Goal: Answer question/provide support: Share knowledge or assist other users

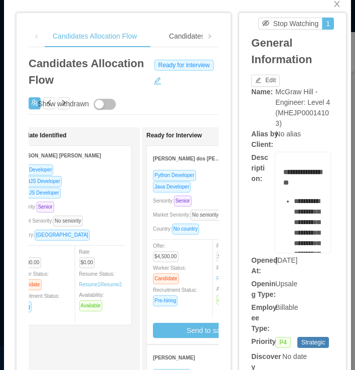
scroll to position [23, 0]
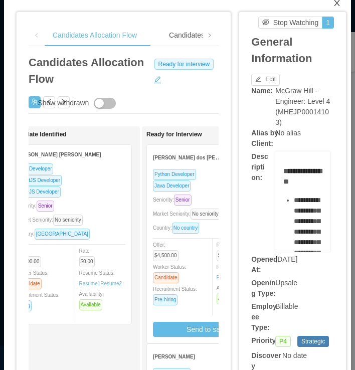
click at [333, 4] on icon "icon: close" at bounding box center [337, 3] width 8 height 8
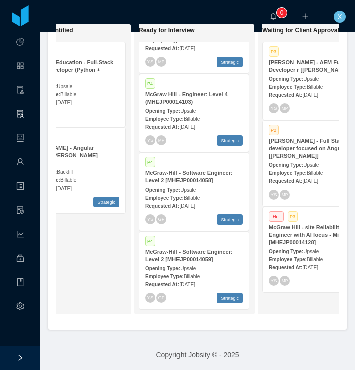
scroll to position [249, 0]
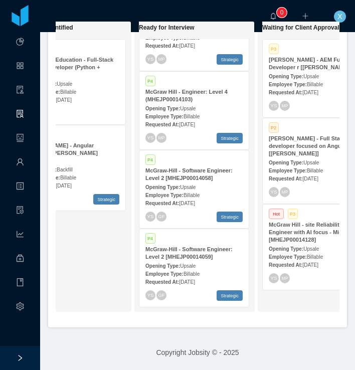
click at [193, 251] on strong "McGraw-Hill - Software Engineer: Level 2 [MHEJP00014059]" at bounding box center [188, 253] width 87 height 14
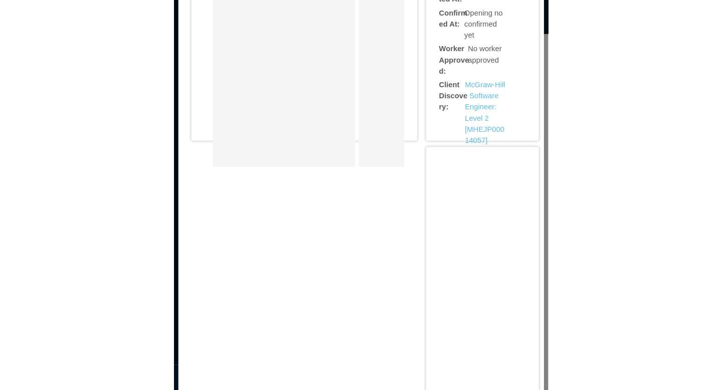
scroll to position [353, 0]
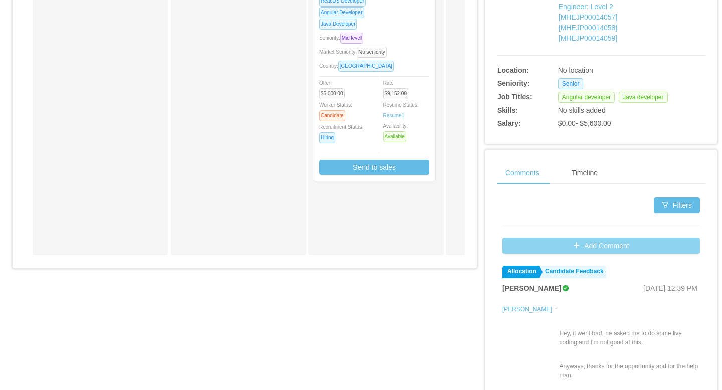
click at [355, 249] on button "Add Comment" at bounding box center [602, 246] width 198 height 16
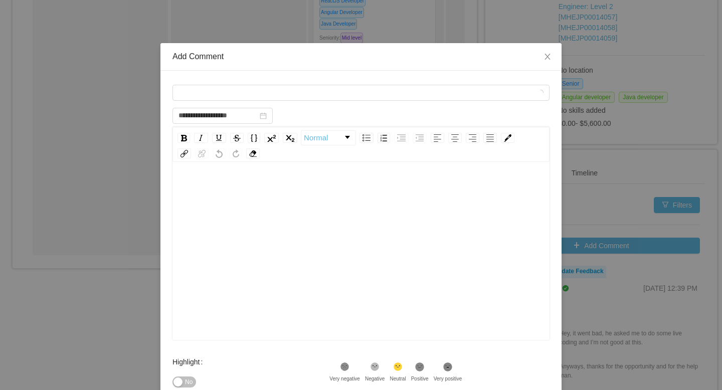
scroll to position [8, 0]
click at [259, 96] on div "Comment types" at bounding box center [358, 92] width 359 height 15
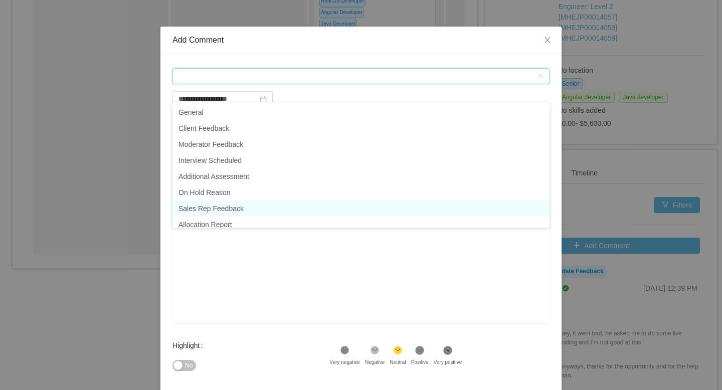
scroll to position [1, 0]
click at [231, 209] on li "Sales Rep Feedback" at bounding box center [361, 208] width 377 height 16
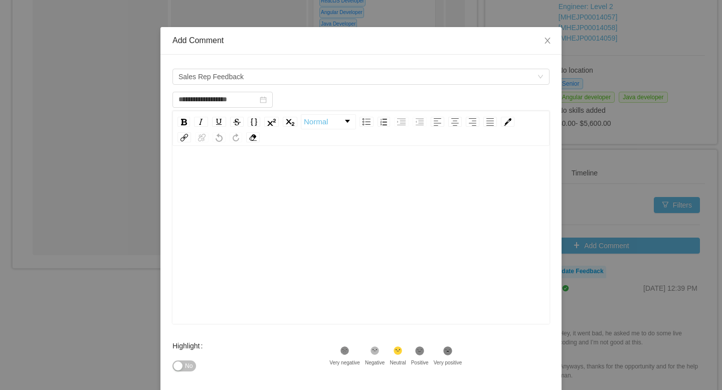
click at [214, 166] on div "rdw-editor" at bounding box center [362, 173] width 362 height 20
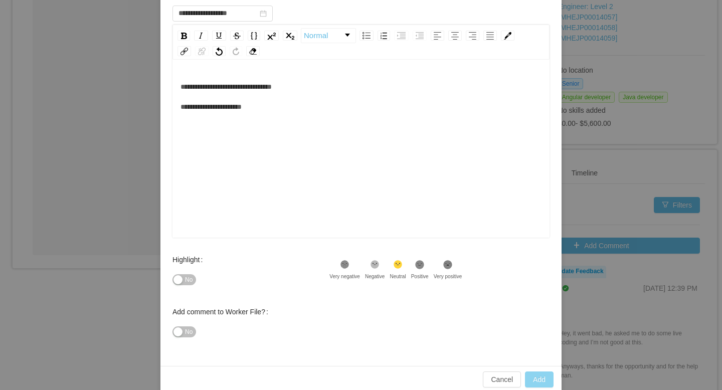
type input "**********"
click at [355, 370] on button "Add" at bounding box center [539, 380] width 29 height 16
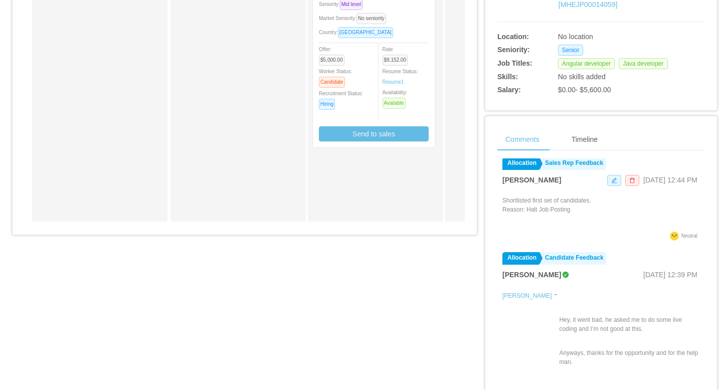
scroll to position [398, 0]
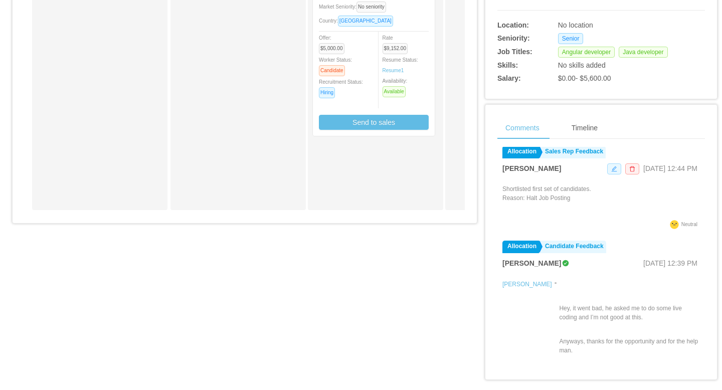
click at [355, 168] on icon "icon: edit" at bounding box center [615, 169] width 6 height 6
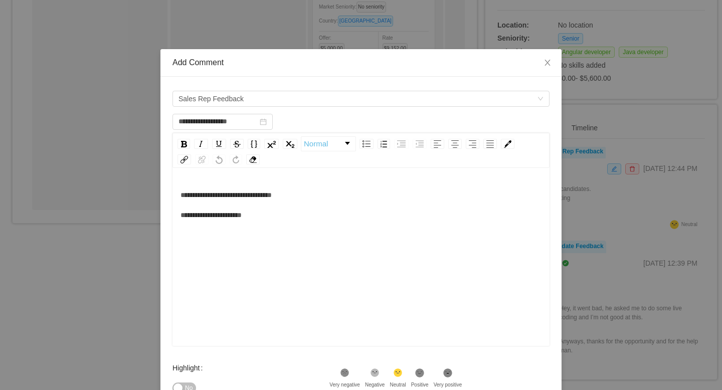
scroll to position [0, 0]
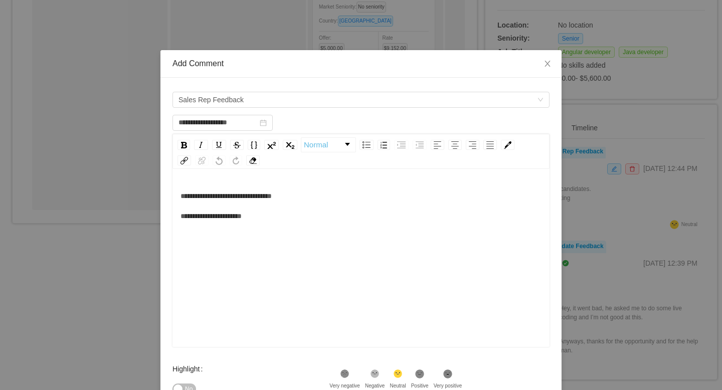
click at [277, 239] on div "**********" at bounding box center [362, 274] width 362 height 176
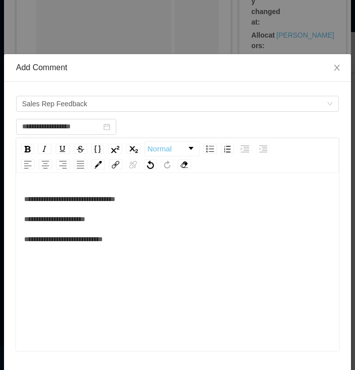
scroll to position [4, 0]
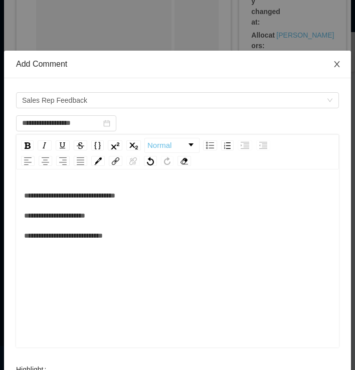
click at [339, 63] on icon "icon: close" at bounding box center [337, 64] width 8 height 8
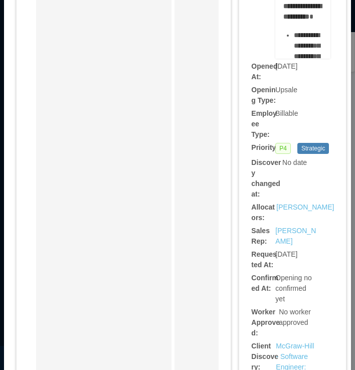
scroll to position [211, 0]
